Goal: Task Accomplishment & Management: Manage account settings

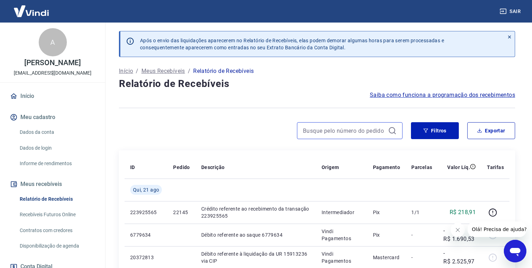
click at [334, 135] on input at bounding box center [344, 130] width 82 height 11
type input "22119"
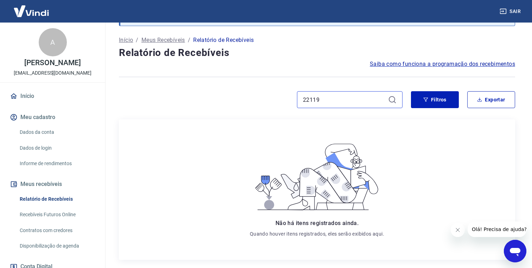
scroll to position [30, 0]
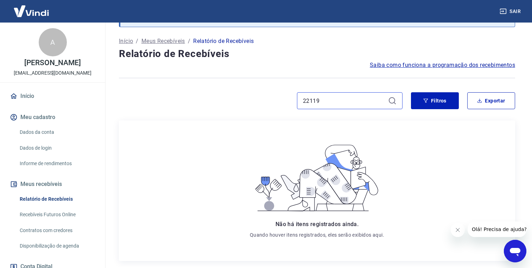
click at [324, 102] on input "22119" at bounding box center [344, 100] width 82 height 11
click at [265, 93] on div at bounding box center [261, 100] width 284 height 17
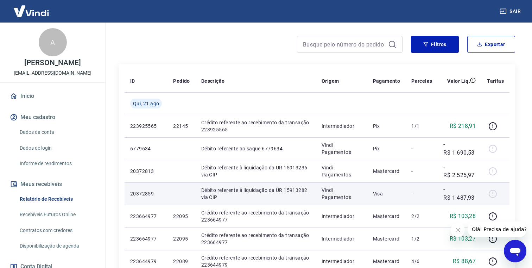
scroll to position [26, 0]
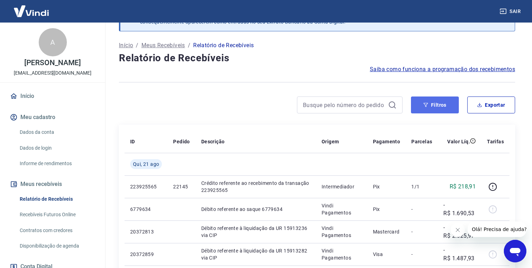
click at [448, 106] on button "Filtros" at bounding box center [435, 104] width 48 height 17
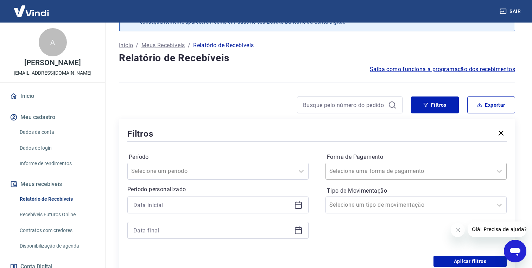
click at [358, 172] on input "Forma de Pagamento" at bounding box center [364, 171] width 71 height 8
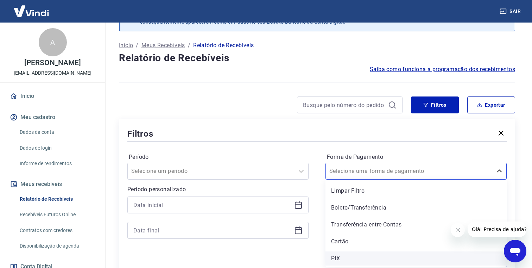
click at [355, 255] on div "PIX" at bounding box center [415, 258] width 181 height 14
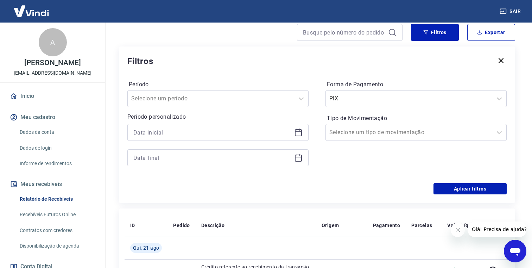
scroll to position [162, 0]
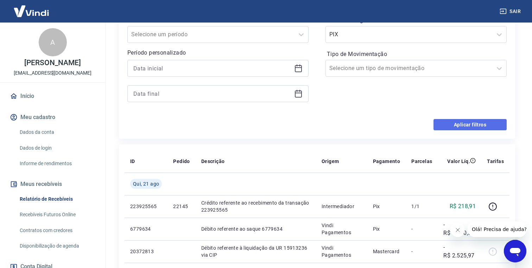
click at [462, 126] on button "Aplicar filtros" at bounding box center [470, 124] width 73 height 11
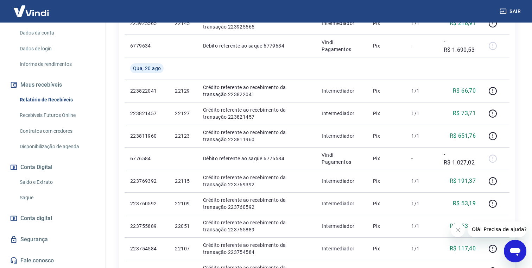
scroll to position [199, 0]
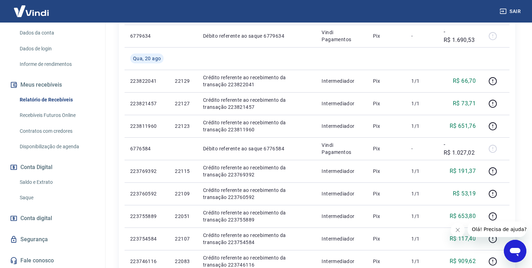
click at [47, 182] on link "Saldo e Extrato" at bounding box center [57, 182] width 80 height 14
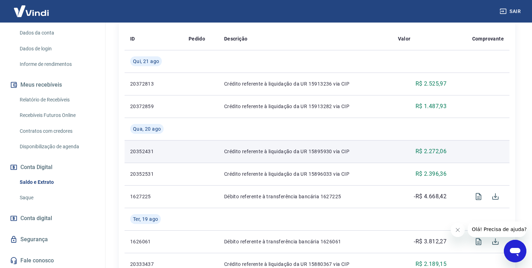
scroll to position [171, 0]
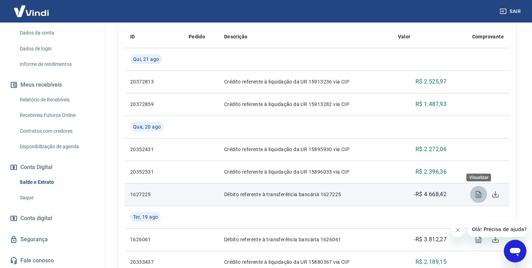
click at [480, 193] on icon "Visualizar" at bounding box center [479, 194] width 6 height 7
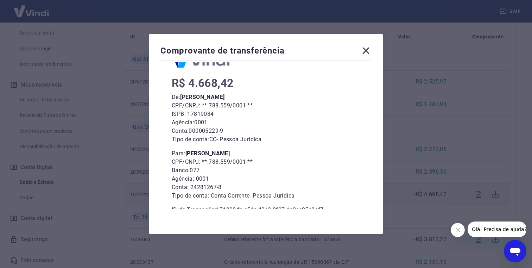
scroll to position [42, 0]
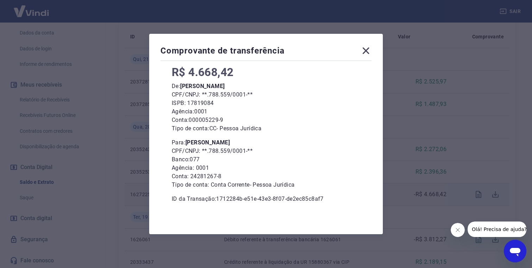
click at [366, 48] on icon at bounding box center [365, 50] width 11 height 11
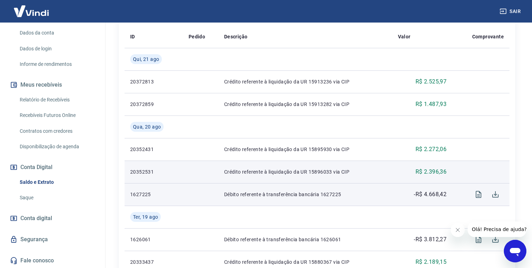
click at [318, 177] on td "Crédito referente à liquidação da UR 15896033 via CIP" at bounding box center [306, 171] width 174 height 23
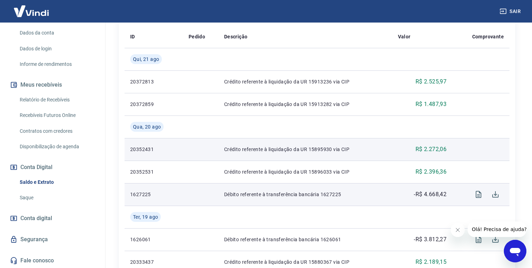
click at [328, 154] on td "Crédito referente à liquidação da UR 15895930 via CIP" at bounding box center [306, 149] width 174 height 23
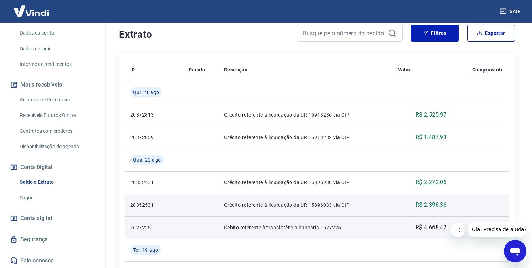
scroll to position [122, 0]
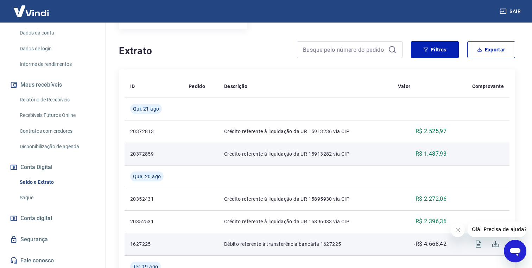
click at [318, 152] on p "Crédito referente à liquidação da UR 15913282 via CIP" at bounding box center [305, 153] width 163 height 7
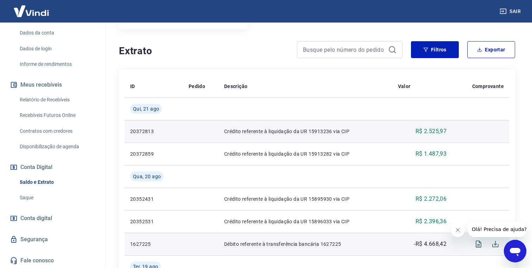
click at [318, 138] on td "Crédito referente à liquidação da UR 15913236 via CIP" at bounding box center [306, 131] width 174 height 23
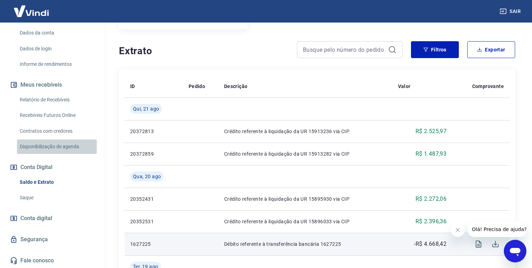
click at [49, 144] on link "Disponibilização de agenda" at bounding box center [57, 146] width 80 height 14
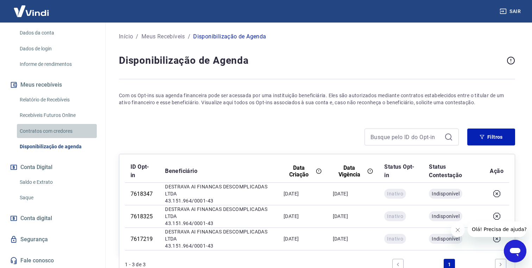
click at [50, 128] on link "Contratos com credores" at bounding box center [57, 131] width 80 height 14
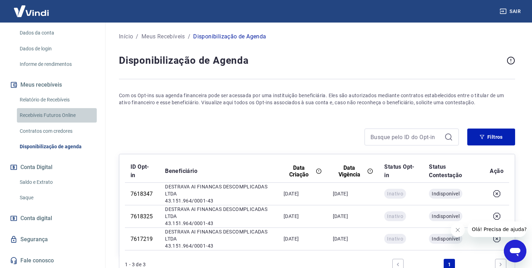
click at [54, 115] on link "Recebíveis Futuros Online" at bounding box center [57, 115] width 80 height 14
click at [46, 100] on link "Relatório de Recebíveis" at bounding box center [57, 100] width 80 height 14
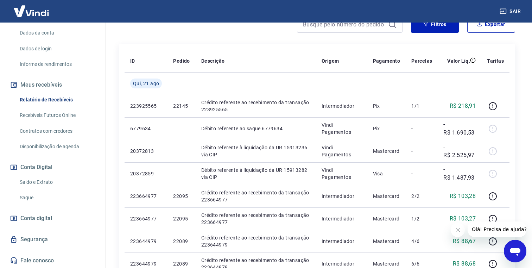
scroll to position [107, 0]
click at [237, 35] on div "Filtros Exportar" at bounding box center [317, 26] width 396 height 23
